Goal: Transaction & Acquisition: Purchase product/service

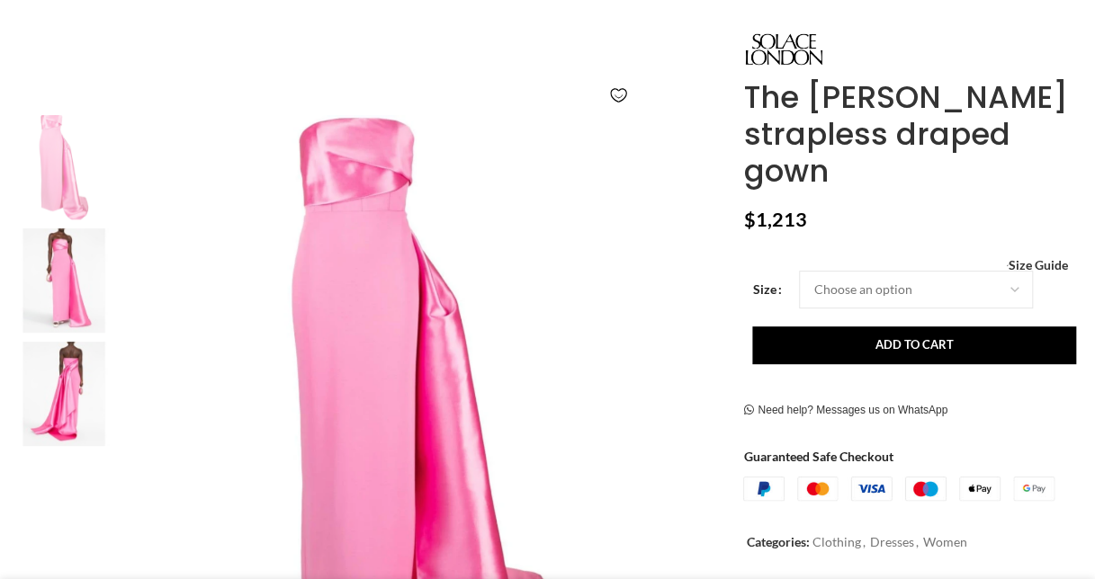
scroll to position [246, 0]
click at [76, 264] on img at bounding box center [64, 280] width 110 height 104
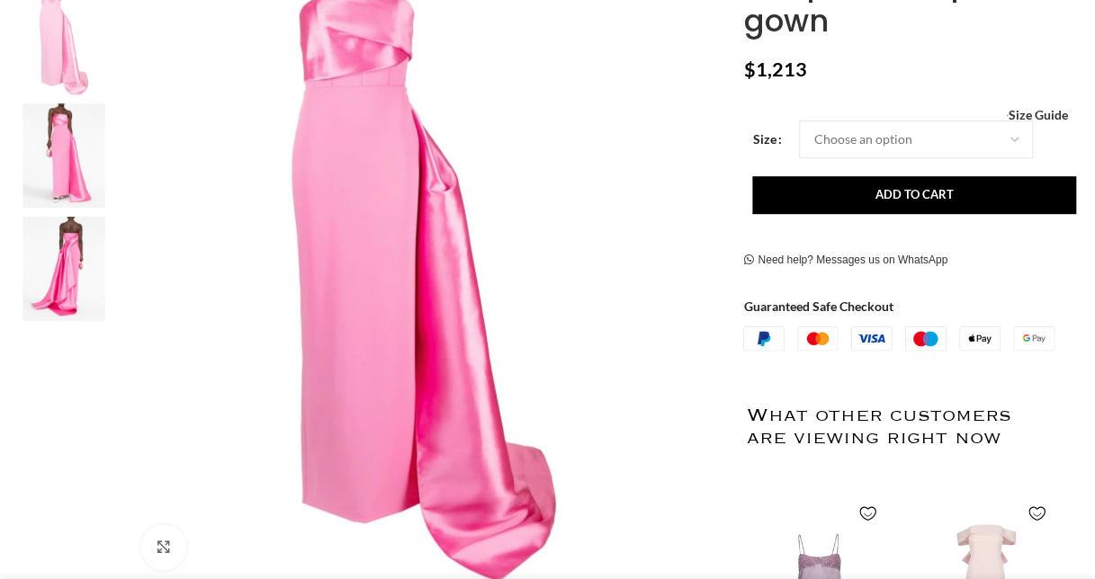
scroll to position [361, 0]
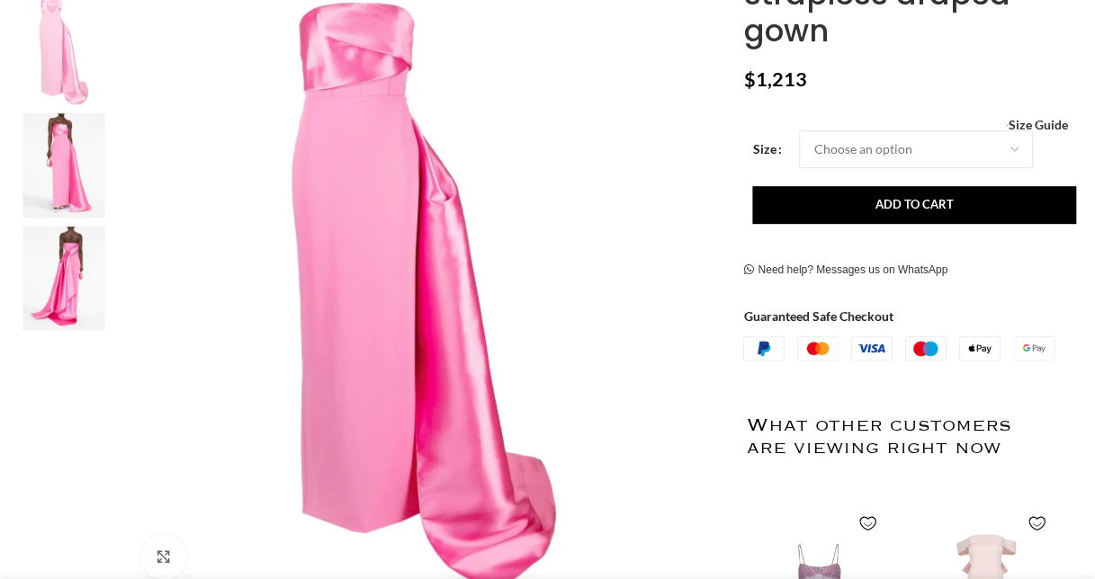
click at [54, 173] on img at bounding box center [64, 165] width 110 height 104
click at [59, 270] on img at bounding box center [64, 279] width 110 height 104
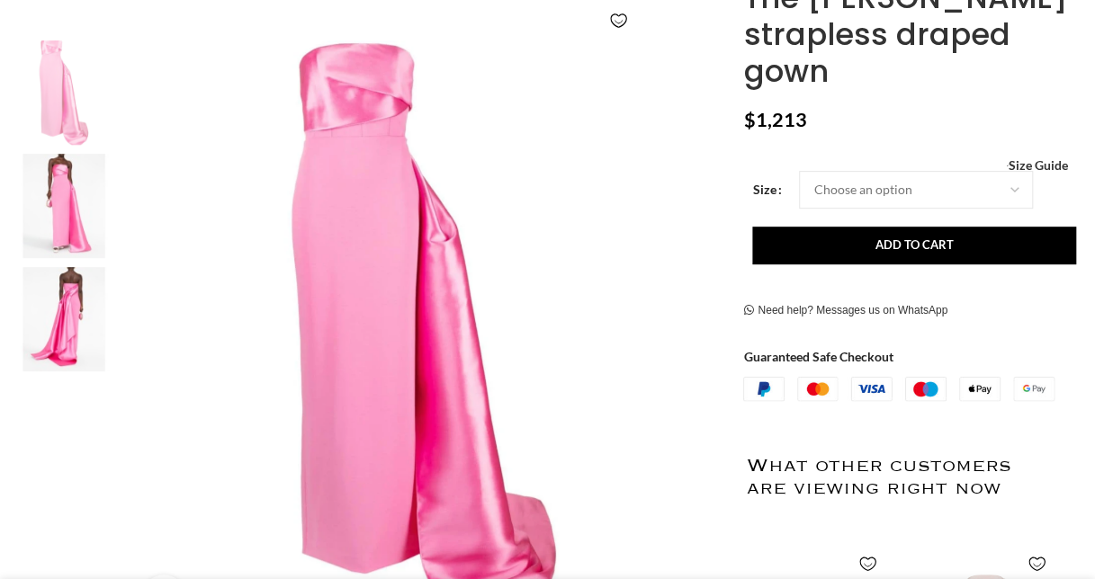
scroll to position [319, 0]
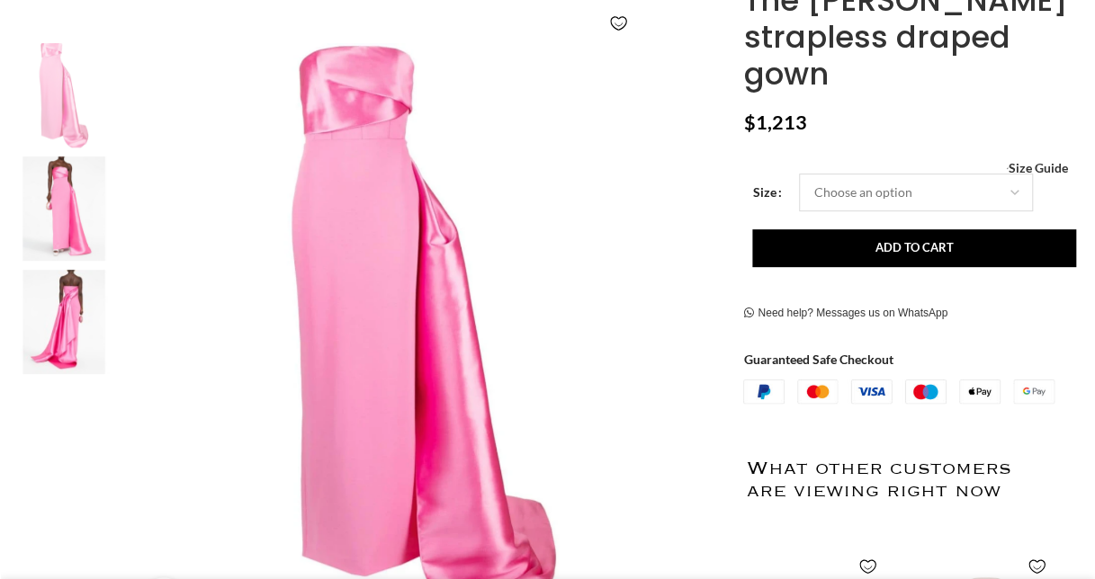
click at [1010, 174] on select "Choose an option 4 UK 6 UK 8 [GEOGRAPHIC_DATA] 10 [GEOGRAPHIC_DATA] 12 [GEOGRAP…" at bounding box center [916, 193] width 234 height 38
click at [550, 263] on img "1 / 3" at bounding box center [424, 339] width 593 height 593
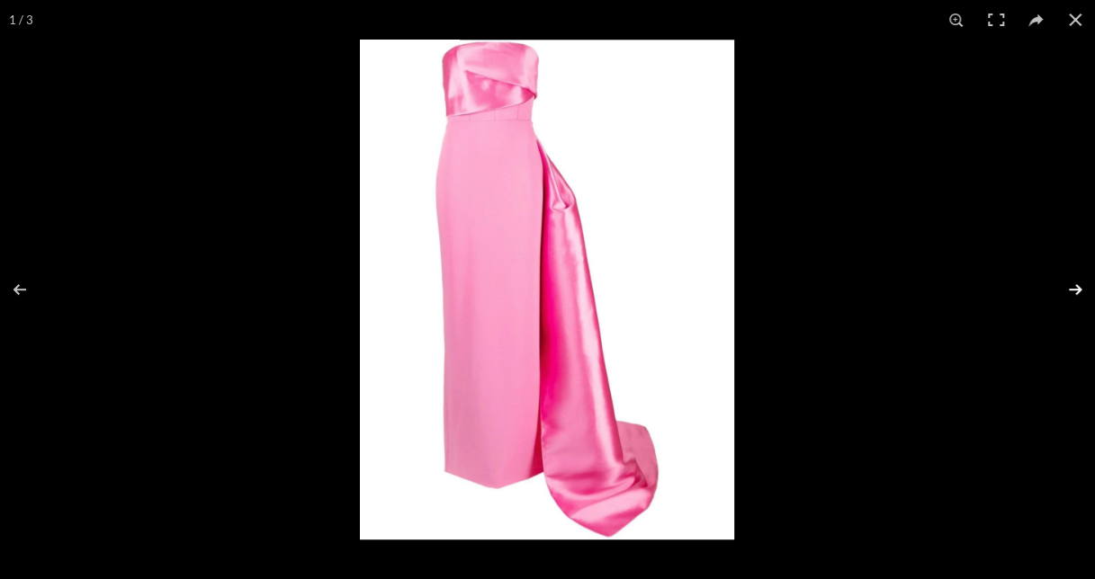
click at [1078, 287] on button at bounding box center [1063, 290] width 63 height 90
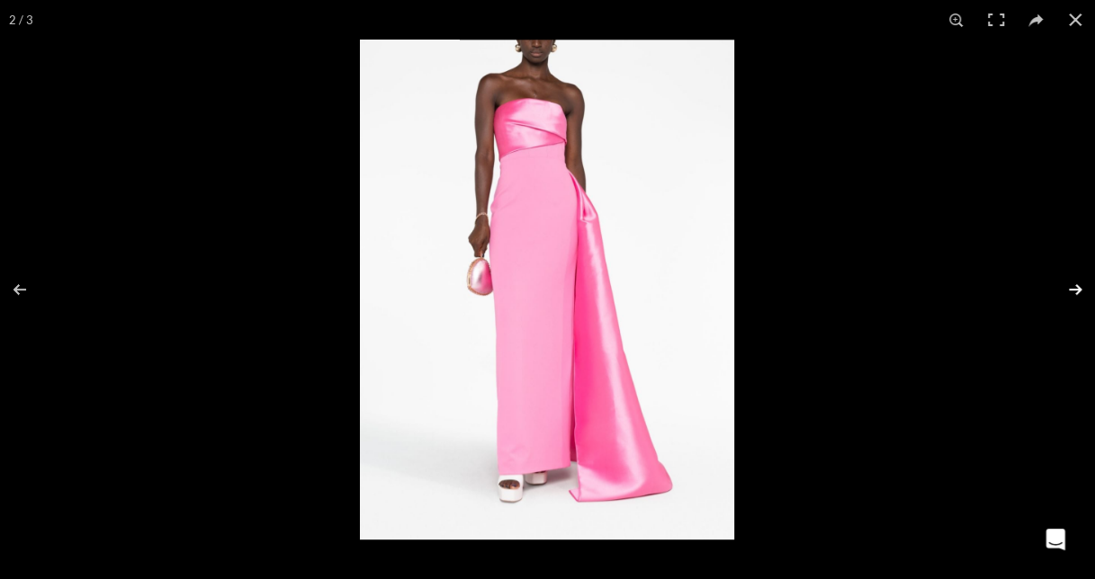
scroll to position [0, 376]
click at [1078, 287] on button at bounding box center [1063, 290] width 63 height 90
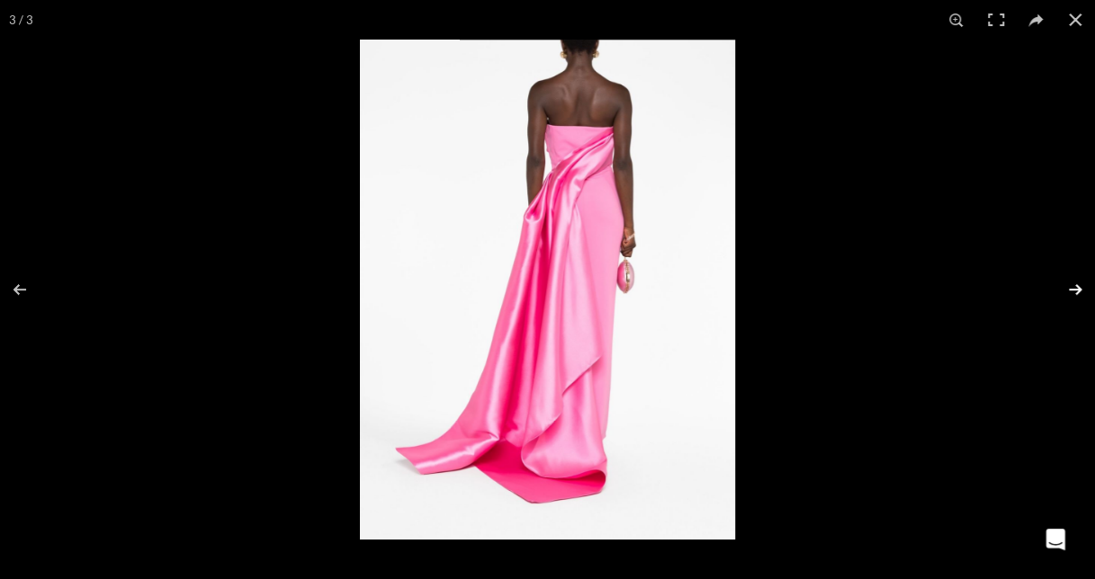
click at [1078, 287] on button at bounding box center [1063, 290] width 63 height 90
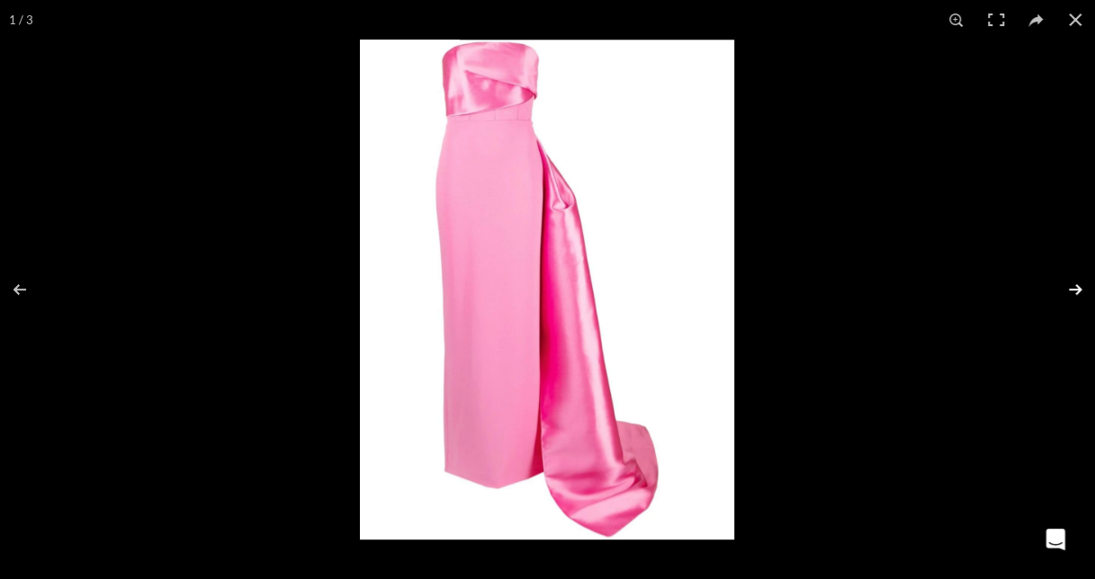
click at [1078, 287] on button at bounding box center [1063, 290] width 63 height 90
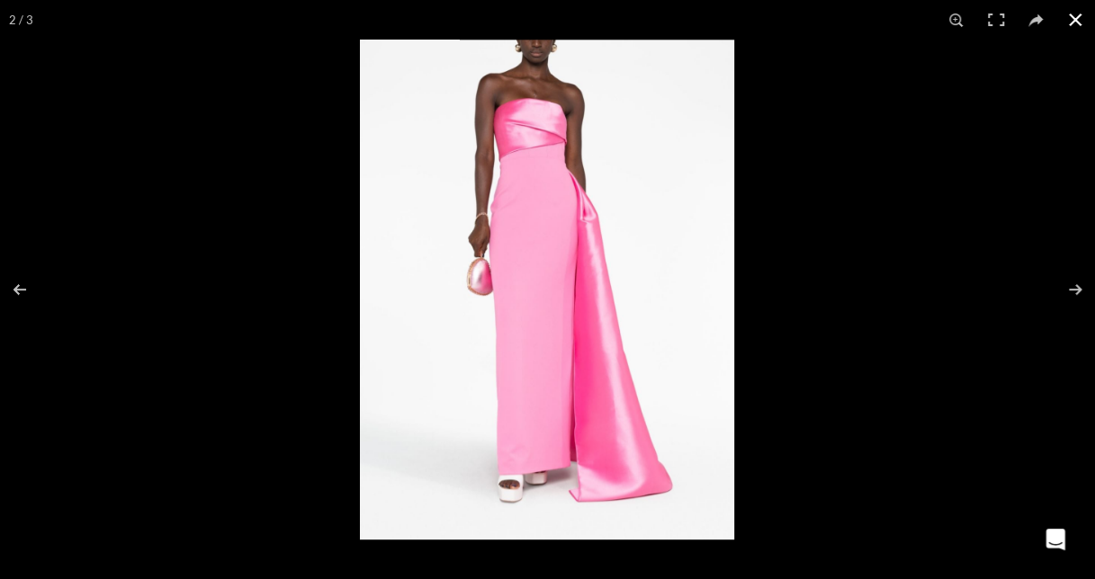
click at [1082, 18] on button at bounding box center [1075, 20] width 40 height 40
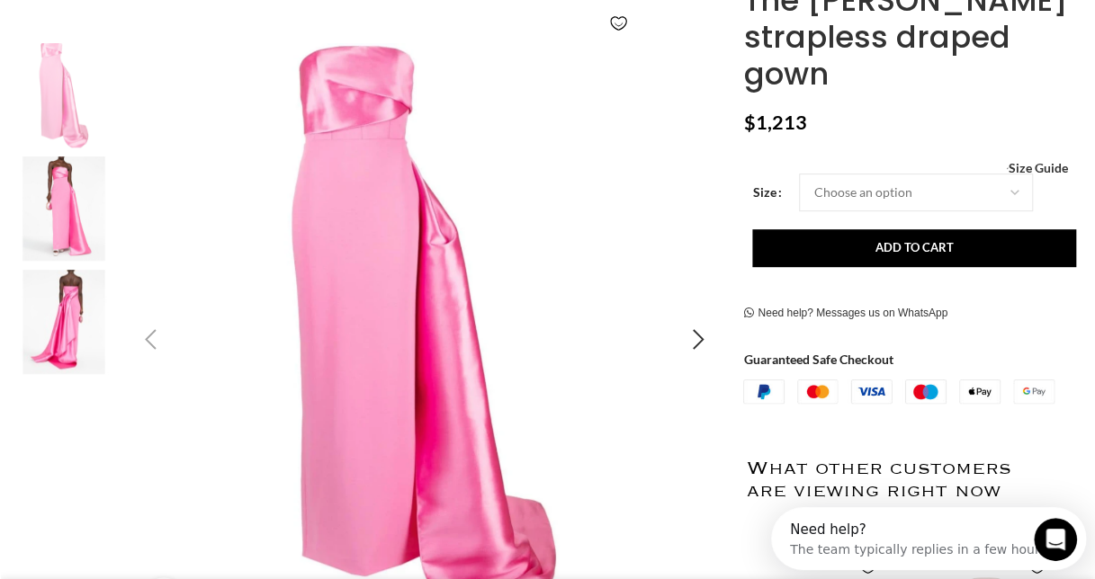
scroll to position [0, 0]
